Goal: Transaction & Acquisition: Obtain resource

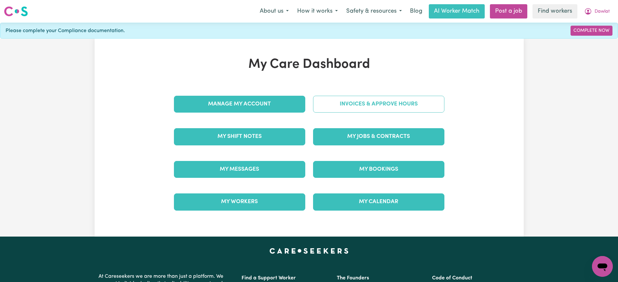
click at [331, 105] on link "Invoices & Approve Hours" at bounding box center [378, 104] width 131 height 17
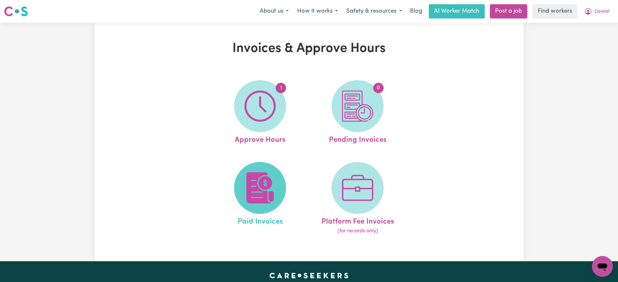
click at [251, 199] on img at bounding box center [259, 188] width 31 height 31
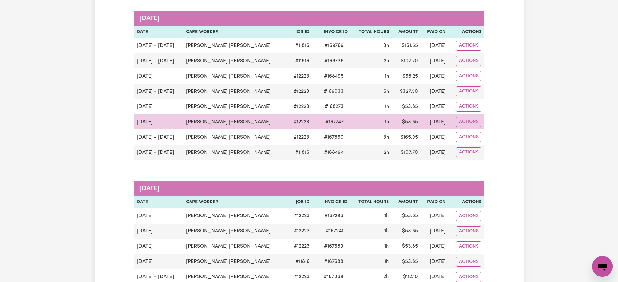
scroll to position [122, 0]
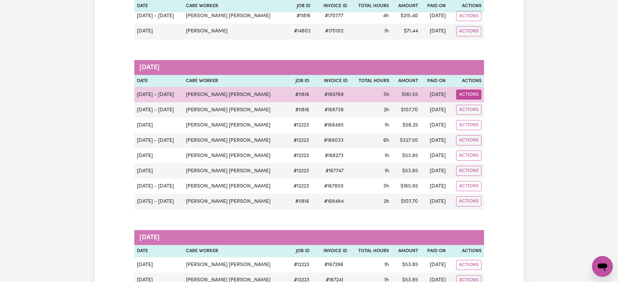
click at [464, 21] on button "Actions" at bounding box center [468, 16] width 25 height 10
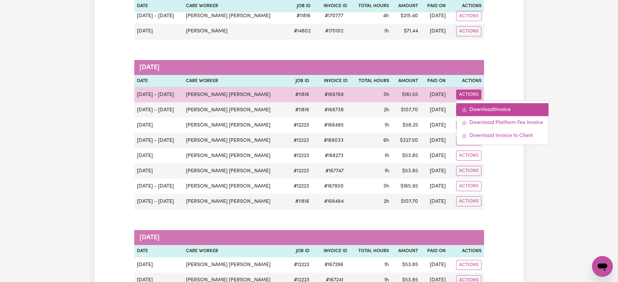
click at [498, 104] on link "Download Invoice" at bounding box center [502, 109] width 92 height 13
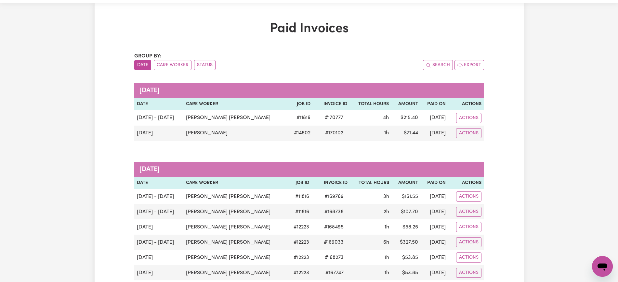
scroll to position [0, 0]
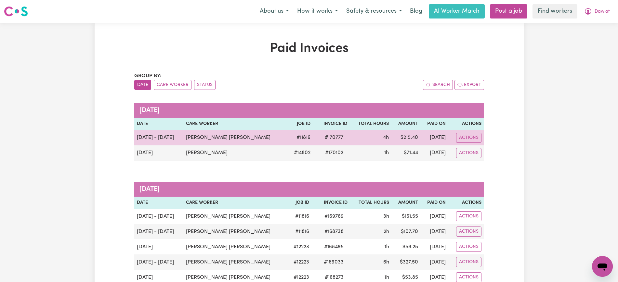
click at [327, 136] on span "# 170777" at bounding box center [334, 138] width 26 height 8
click at [328, 136] on span "# 170777" at bounding box center [334, 138] width 26 height 8
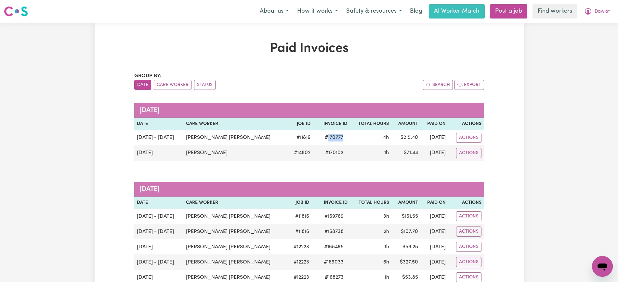
copy span "170777"
click at [587, 12] on icon "My Account" at bounding box center [588, 11] width 8 height 8
click at [586, 35] on link "Logout" at bounding box center [587, 37] width 51 height 12
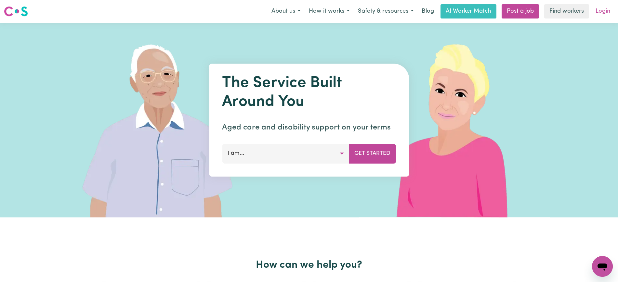
click at [599, 7] on link "Login" at bounding box center [602, 11] width 22 height 14
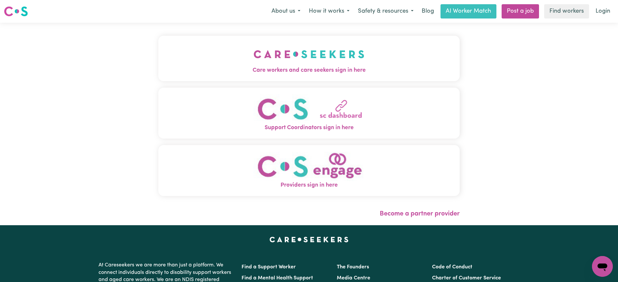
click at [275, 60] on img "Care workers and care seekers sign in here" at bounding box center [308, 54] width 111 height 24
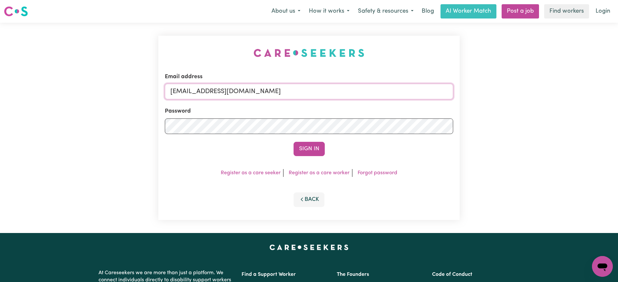
drag, startPoint x: 354, startPoint y: 94, endPoint x: 72, endPoint y: 86, distance: 281.8
click at [67, 92] on div "Email address [EMAIL_ADDRESS][DOMAIN_NAME] Password Sign In Register as a care …" at bounding box center [309, 128] width 618 height 211
type input "[PERSON_NAME][EMAIL_ADDRESS][DOMAIN_NAME]"
click at [293, 142] on button "Sign In" at bounding box center [308, 149] width 31 height 14
